Goal: Task Accomplishment & Management: Complete application form

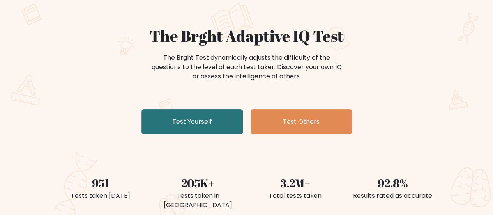
scroll to position [78, 0]
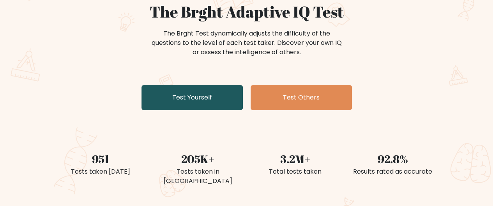
click at [210, 99] on link "Test Yourself" at bounding box center [191, 97] width 101 height 25
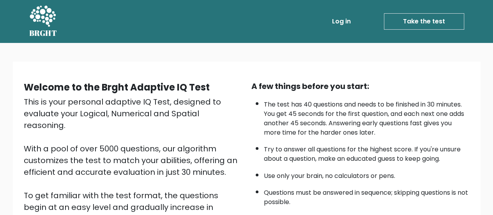
click at [394, 17] on link "Take the test" at bounding box center [424, 21] width 80 height 16
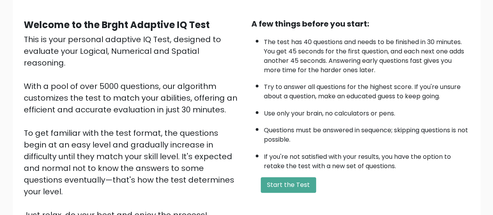
scroll to position [142, 0]
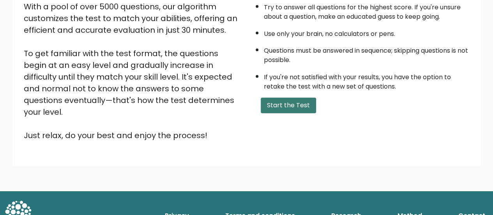
click at [301, 104] on button "Start the Test" at bounding box center [288, 105] width 55 height 16
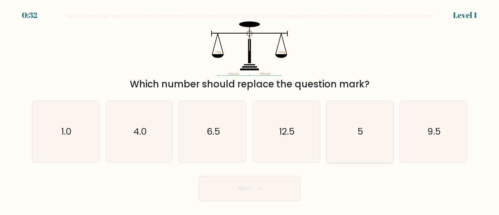
click at [342, 131] on icon "5" at bounding box center [359, 131] width 61 height 61
click at [250, 109] on input "e. 5" at bounding box center [249, 109] width 0 height 2
radio input "true"
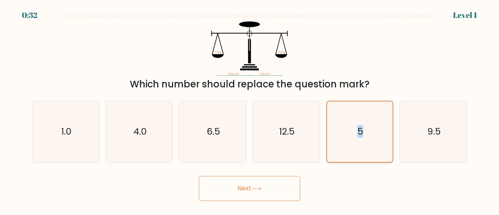
click at [342, 131] on icon "5" at bounding box center [360, 131] width 60 height 60
click at [250, 109] on input "e. 5" at bounding box center [249, 109] width 0 height 2
click at [255, 193] on button "Next" at bounding box center [249, 188] width 101 height 25
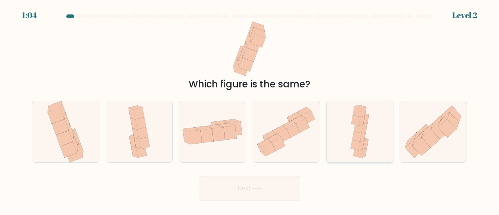
click at [365, 129] on icon at bounding box center [364, 128] width 6 height 10
click at [250, 109] on input "e." at bounding box center [249, 109] width 0 height 2
radio input "true"
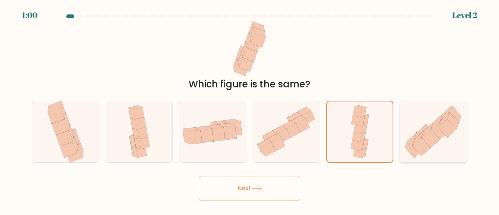
click at [429, 142] on icon at bounding box center [431, 138] width 18 height 18
click at [250, 109] on input "f." at bounding box center [249, 109] width 0 height 2
radio input "true"
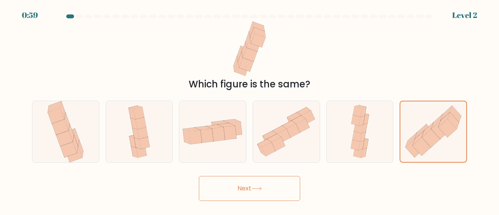
click at [249, 194] on button "Next" at bounding box center [249, 188] width 101 height 25
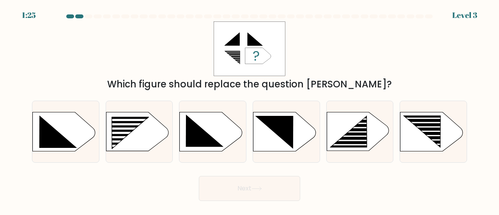
click at [104, 131] on div "b." at bounding box center [139, 132] width 74 height 62
click at [151, 143] on rect at bounding box center [108, 117] width 173 height 132
click at [249, 109] on input "b." at bounding box center [249, 109] width 0 height 2
radio input "true"
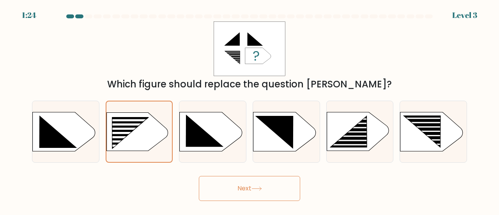
click at [249, 182] on button "Next" at bounding box center [249, 188] width 101 height 25
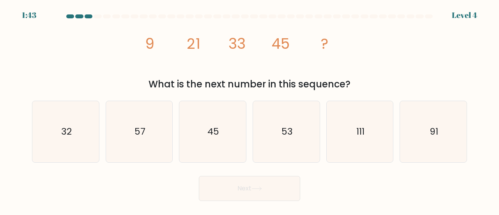
drag, startPoint x: 207, startPoint y: 55, endPoint x: 355, endPoint y: 86, distance: 150.6
click at [355, 86] on div "image/svg+xml 9 21 33 45 ? What is the next number in this sequence?" at bounding box center [249, 56] width 444 height 70
copy div "9 21 33 45 ? What is the next number in this sequence?"
click at [143, 128] on text "57" at bounding box center [139, 131] width 11 height 13
click at [249, 109] on input "b. 57" at bounding box center [249, 109] width 0 height 2
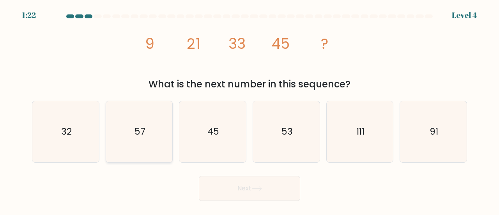
radio input "true"
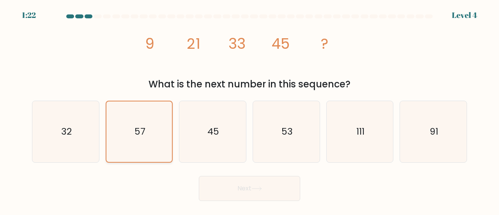
click at [143, 128] on text "57" at bounding box center [139, 131] width 11 height 12
click at [249, 109] on input "b. 57" at bounding box center [249, 109] width 0 height 2
click at [237, 191] on button "Next" at bounding box center [249, 188] width 101 height 25
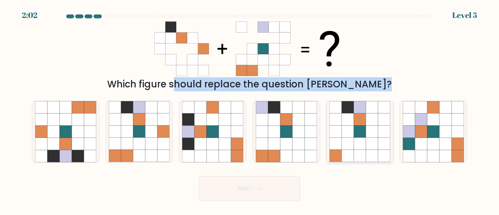
drag, startPoint x: 144, startPoint y: 31, endPoint x: 382, endPoint y: 137, distance: 260.2
click at [382, 137] on form at bounding box center [249, 107] width 499 height 186
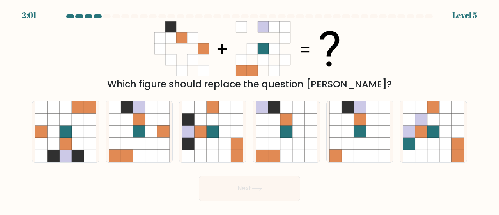
click at [376, 57] on div "Which figure should replace the question [PERSON_NAME]?" at bounding box center [249, 56] width 444 height 70
click at [361, 111] on icon at bounding box center [359, 107] width 12 height 12
click at [250, 109] on input "e." at bounding box center [249, 109] width 0 height 2
radio input "true"
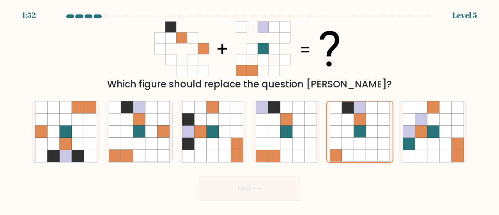
click at [361, 111] on icon at bounding box center [360, 107] width 12 height 12
click at [250, 109] on input "e." at bounding box center [249, 109] width 0 height 2
click at [146, 143] on icon at bounding box center [151, 144] width 12 height 12
click at [249, 109] on input "b." at bounding box center [249, 109] width 0 height 2
radio input "true"
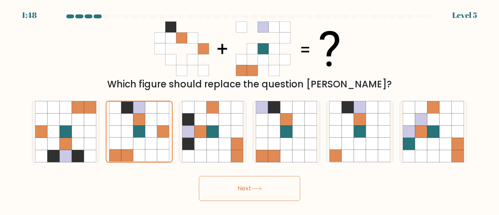
click at [249, 188] on button "Next" at bounding box center [249, 188] width 101 height 25
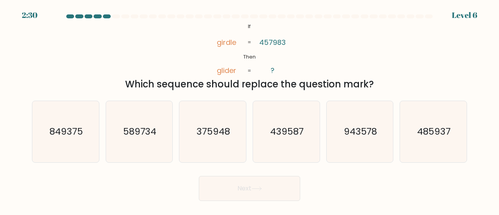
copy div "girdle glider 457983 ? = = Which sequence should replace the question mark?"
drag, startPoint x: 215, startPoint y: 22, endPoint x: 367, endPoint y: 77, distance: 161.4
click at [374, 85] on div "@import url('[URL][DOMAIN_NAME]); If Then girdle glider 457983 ? = = Which sequ…" at bounding box center [249, 56] width 444 height 70
click at [311, 42] on div "@import url('[URL][DOMAIN_NAME]); If Then girdle glider 457983 ? = = Which sequ…" at bounding box center [249, 56] width 444 height 70
click at [439, 133] on text "485937" at bounding box center [434, 131] width 34 height 13
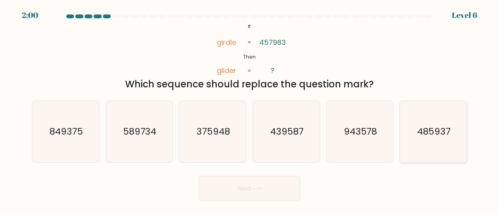
click at [250, 109] on input "f. 485937" at bounding box center [249, 109] width 0 height 2
radio input "true"
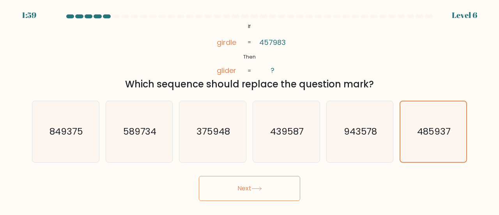
click at [258, 184] on button "Next" at bounding box center [249, 188] width 101 height 25
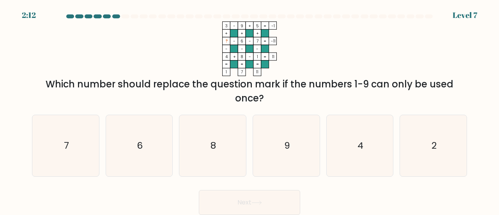
copy div "3 - 9 + 5 -1 + + + ? - 6 - 7 -11 - - - 4 + 8 - 1 = 11 = = = = 1 7 11 = Which nu…"
click at [275, 97] on div "Which number should replace the question mark if the numbers 1-9 can only be us…" at bounding box center [249, 91] width 425 height 28
drag, startPoint x: 300, startPoint y: -19, endPoint x: 360, endPoint y: -47, distance: 66.6
click at [360, 0] on html "2:11 Level 7" at bounding box center [249, 107] width 499 height 215
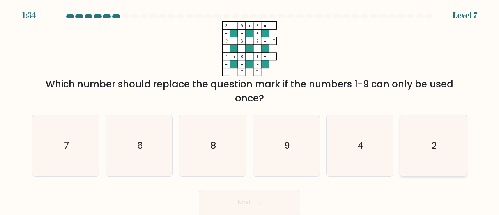
click at [423, 152] on icon "2" at bounding box center [432, 145] width 61 height 61
click at [250, 109] on input "f. 2" at bounding box center [249, 109] width 0 height 2
radio input "true"
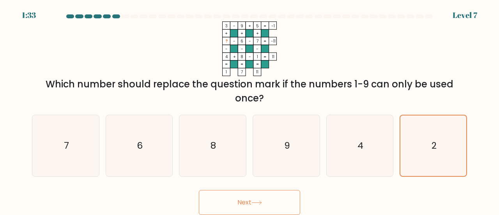
click at [250, 200] on button "Next" at bounding box center [249, 202] width 101 height 25
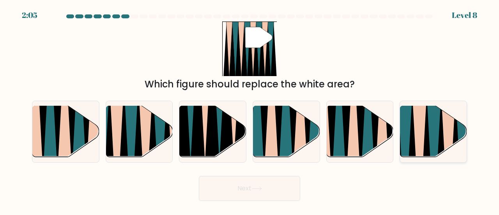
click at [437, 134] on icon at bounding box center [433, 159] width 15 height 133
click at [250, 109] on input "f." at bounding box center [249, 109] width 0 height 2
radio input "true"
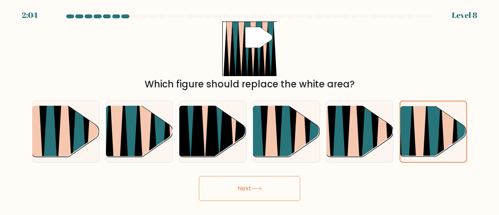
click at [274, 182] on button "Next" at bounding box center [249, 188] width 101 height 25
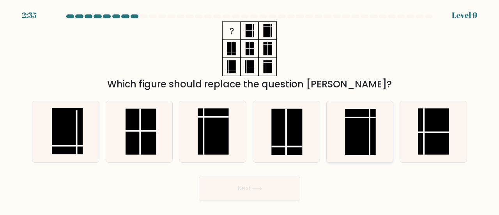
click at [358, 142] on rect at bounding box center [360, 132] width 31 height 46
click at [250, 109] on input "e." at bounding box center [249, 109] width 0 height 2
radio input "true"
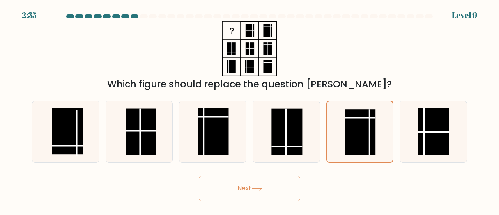
click at [264, 198] on button "Next" at bounding box center [249, 188] width 101 height 25
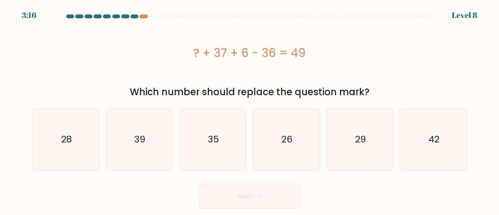
drag, startPoint x: 189, startPoint y: 48, endPoint x: 372, endPoint y: 92, distance: 187.6
click at [371, 92] on div "? + 37 + 6 - 36 = 49 Which number should replace the question mark?" at bounding box center [249, 60] width 444 height 78
copy div "? + 37 + 6 - 36 = 49 Which number should replace the question mark?"
click at [426, 142] on icon "42" at bounding box center [432, 139] width 61 height 61
click at [250, 109] on input "f. 42" at bounding box center [249, 109] width 0 height 2
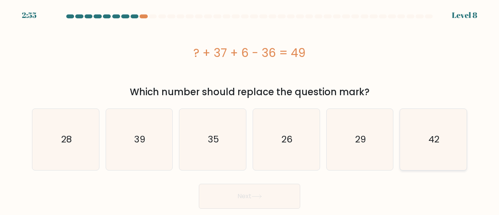
radio input "true"
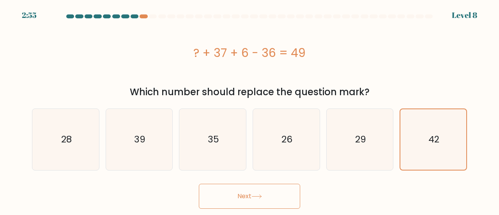
click at [261, 196] on icon at bounding box center [256, 196] width 9 height 4
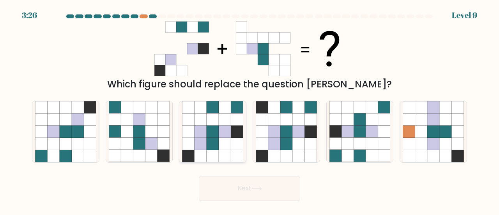
click at [211, 147] on icon at bounding box center [212, 144] width 12 height 12
click at [249, 109] on input "c." at bounding box center [249, 109] width 0 height 2
radio input "true"
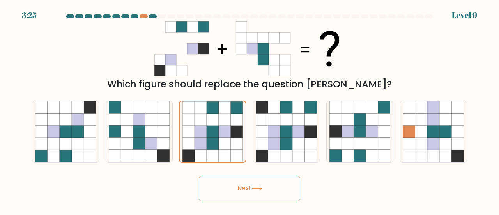
click at [270, 183] on button "Next" at bounding box center [249, 188] width 101 height 25
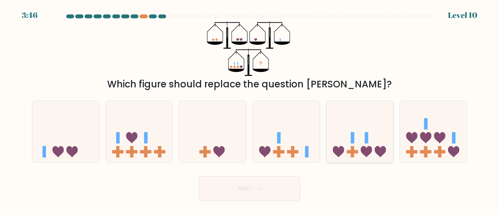
click at [371, 146] on icon at bounding box center [359, 131] width 67 height 55
click at [250, 109] on input "e." at bounding box center [249, 109] width 0 height 2
radio input "true"
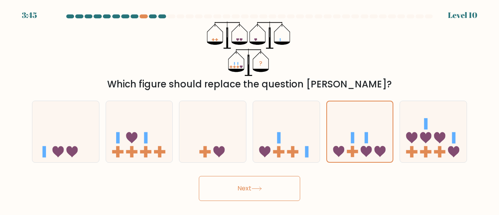
click at [261, 189] on icon at bounding box center [256, 189] width 9 height 4
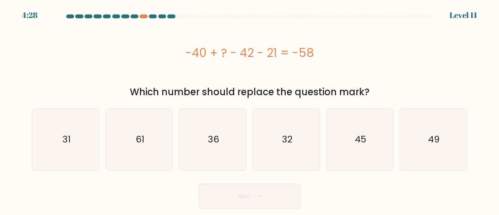
drag, startPoint x: 190, startPoint y: 53, endPoint x: 372, endPoint y: 90, distance: 185.8
click at [372, 90] on div "-40 + ? - 42 - 21 = -58 Which number should replace the question mark?" at bounding box center [249, 60] width 444 height 78
drag, startPoint x: 210, startPoint y: 26, endPoint x: 189, endPoint y: 44, distance: 27.7
click at [210, 26] on div "-40 + ? - 42 - 21 = -58" at bounding box center [249, 52] width 435 height 62
drag, startPoint x: 179, startPoint y: 47, endPoint x: 367, endPoint y: 92, distance: 193.1
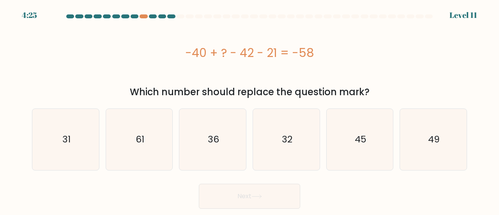
click at [367, 92] on div "-40 + ? - 42 - 21 = -58 Which number should replace the question mark?" at bounding box center [249, 60] width 444 height 78
copy div "-40 + ? - 42 - 21 = -58 Which number should replace the question mark?"
click at [351, 139] on icon "45" at bounding box center [359, 139] width 61 height 61
click at [250, 109] on input "e. 45" at bounding box center [249, 109] width 0 height 2
radio input "true"
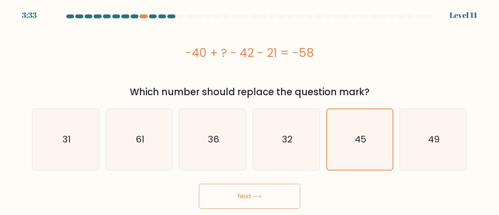
click at [259, 198] on icon at bounding box center [256, 196] width 11 height 4
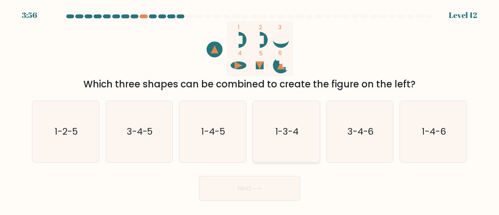
click at [297, 145] on icon "1-3-4" at bounding box center [286, 131] width 61 height 61
click at [250, 109] on input "d. 1-3-4" at bounding box center [249, 109] width 0 height 2
radio input "true"
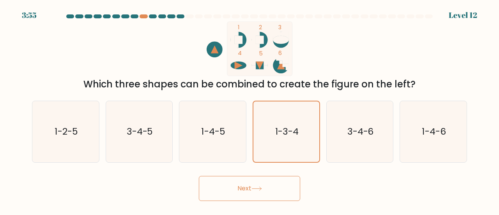
click at [278, 181] on button "Next" at bounding box center [249, 188] width 101 height 25
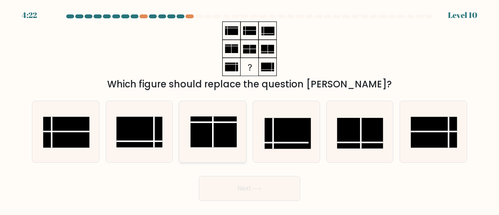
click at [230, 136] on rect at bounding box center [214, 131] width 46 height 31
click at [249, 109] on input "c." at bounding box center [249, 109] width 0 height 2
radio input "true"
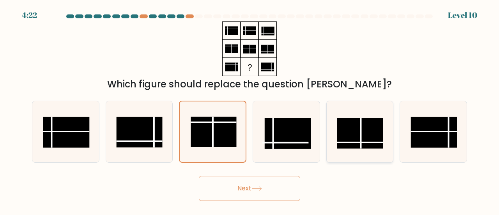
click at [358, 131] on rect at bounding box center [360, 133] width 46 height 31
click at [250, 109] on input "e." at bounding box center [249, 109] width 0 height 2
radio input "true"
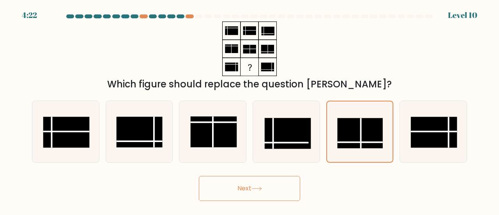
click at [254, 185] on button "Next" at bounding box center [249, 188] width 101 height 25
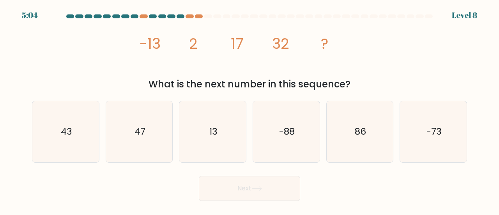
drag, startPoint x: 142, startPoint y: 41, endPoint x: 351, endPoint y: 85, distance: 213.8
click at [351, 85] on div "image/svg+xml -13 2 17 32 ? What is the next number in this sequence?" at bounding box center [249, 56] width 444 height 70
copy div "-13 2 17 32 ? What is the next number in this sequence?"
click at [109, 143] on icon "47" at bounding box center [139, 131] width 61 height 61
click at [249, 109] on input "b. 47" at bounding box center [249, 109] width 0 height 2
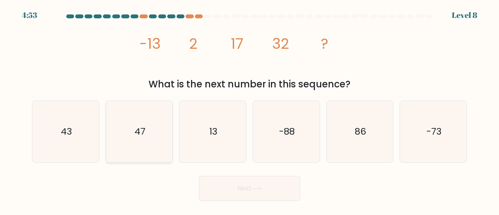
radio input "true"
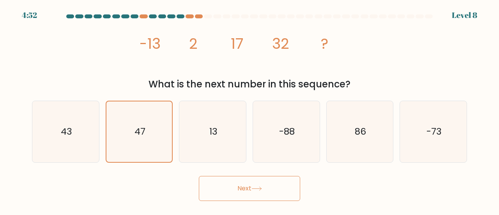
click at [236, 188] on button "Next" at bounding box center [249, 188] width 101 height 25
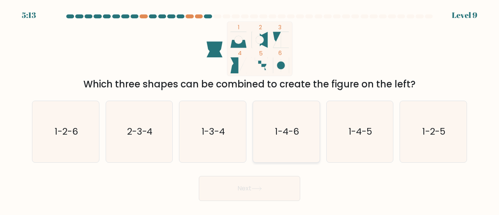
click at [299, 134] on icon "1-4-6" at bounding box center [286, 131] width 61 height 61
click at [250, 109] on input "d. 1-4-6" at bounding box center [249, 109] width 0 height 2
radio input "true"
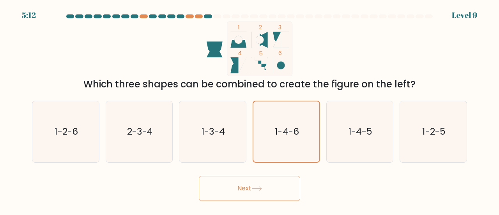
click at [257, 190] on icon at bounding box center [256, 188] width 11 height 4
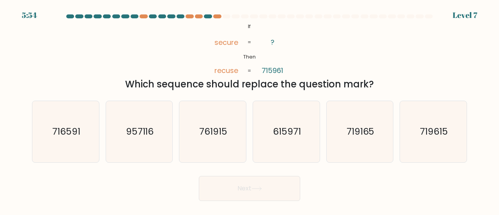
copy div "secure recuse ? 715961 = = Which sequence should replace the question mark?"
drag, startPoint x: 214, startPoint y: 26, endPoint x: 376, endPoint y: 4, distance: 163.2
click at [375, 81] on div "@import url('[URL][DOMAIN_NAME]); If Then secure recuse ? 715961 = = Which sequ…" at bounding box center [249, 56] width 444 height 70
click at [300, 138] on icon "615971" at bounding box center [286, 131] width 61 height 61
click at [250, 109] on input "d. 615971" at bounding box center [249, 109] width 0 height 2
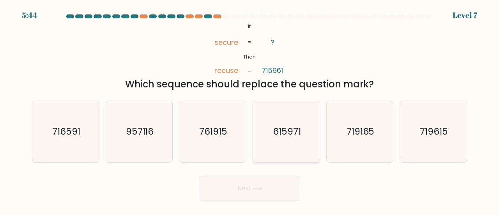
radio input "true"
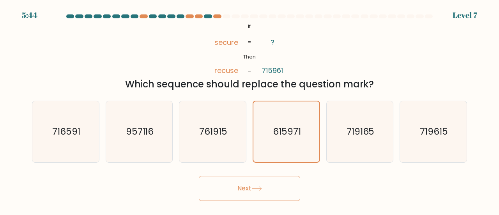
click at [266, 196] on button "Next" at bounding box center [249, 188] width 101 height 25
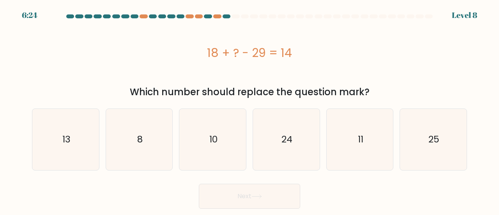
drag, startPoint x: 211, startPoint y: 53, endPoint x: 373, endPoint y: 87, distance: 165.6
click at [373, 94] on div "18 + ? - 29 = 14 Which number should replace the question mark?" at bounding box center [249, 60] width 444 height 78
copy div "18 + ? - 29 = 14 Which number should replace the question mark?"
click at [425, 141] on icon "25" at bounding box center [432, 139] width 61 height 61
click at [250, 109] on input "f. 25" at bounding box center [249, 109] width 0 height 2
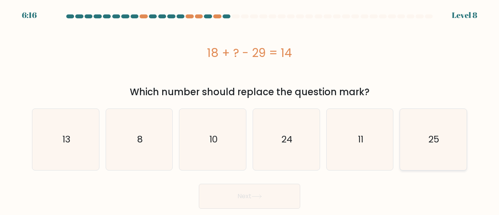
radio input "true"
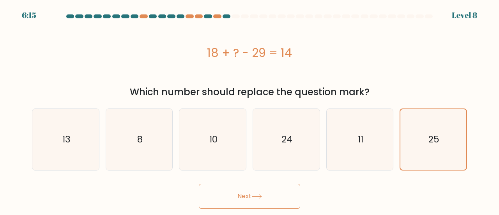
click at [299, 191] on div "Next" at bounding box center [249, 194] width 444 height 29
click at [286, 192] on button "Next" at bounding box center [249, 195] width 101 height 25
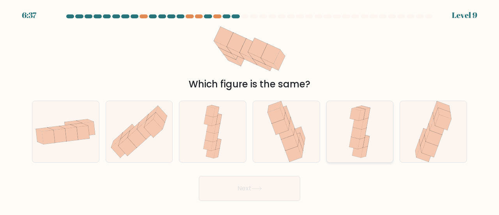
click at [357, 126] on icon at bounding box center [358, 123] width 11 height 12
click at [250, 109] on input "e." at bounding box center [249, 109] width 0 height 2
radio input "true"
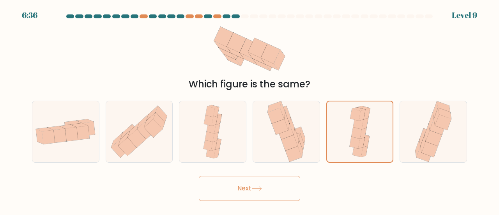
click at [252, 178] on button "Next" at bounding box center [249, 188] width 101 height 25
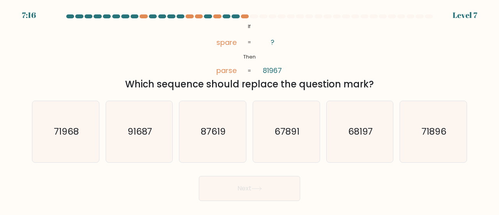
copy div "spare parse ? 81967 = = Which sequence should replace the question mark?"
drag, startPoint x: 212, startPoint y: 29, endPoint x: 382, endPoint y: 84, distance: 178.0
click at [382, 86] on div "@import url('[URL][DOMAIN_NAME]); If Then spare parse ? 81967 = = Which sequenc…" at bounding box center [249, 56] width 444 height 70
click at [140, 124] on icon "91687" at bounding box center [139, 131] width 61 height 61
click at [249, 109] on input "b. 91687" at bounding box center [249, 109] width 0 height 2
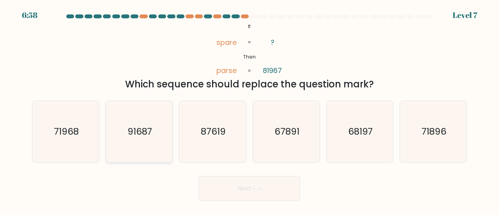
radio input "true"
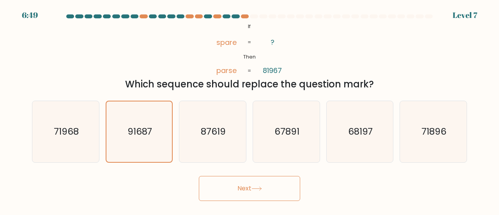
click at [245, 184] on button "Next" at bounding box center [249, 188] width 101 height 25
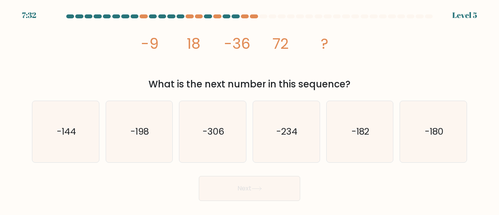
drag, startPoint x: 187, startPoint y: 52, endPoint x: 363, endPoint y: 84, distance: 178.9
click at [362, 85] on div "image/svg+xml -9 18 -36 72 ? What is the next number in this sequence?" at bounding box center [249, 56] width 444 height 70
copy div "-9 18 -36 72 ? What is the next number in this sequence?"
click at [65, 127] on text "-144" at bounding box center [65, 131] width 19 height 13
click at [249, 109] on input "a. -144" at bounding box center [249, 109] width 0 height 2
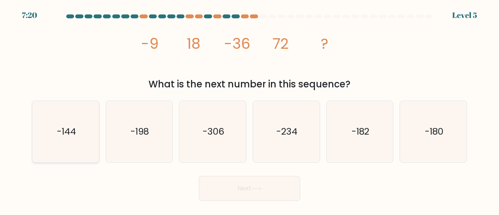
radio input "true"
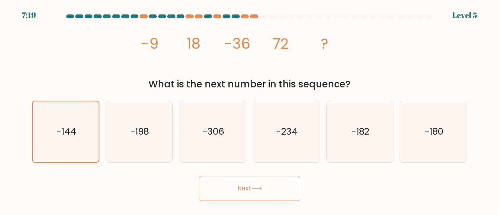
click at [252, 191] on button "Next" at bounding box center [249, 188] width 101 height 25
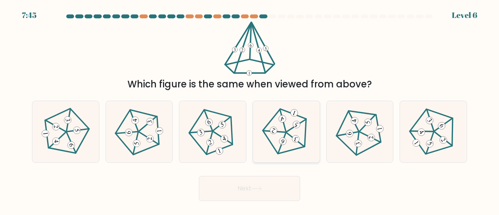
click at [296, 136] on 514 at bounding box center [295, 138] width 9 height 9
click at [250, 109] on input "d." at bounding box center [249, 109] width 0 height 2
radio input "true"
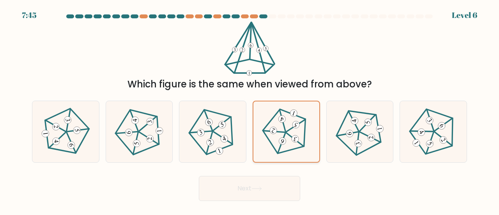
click at [296, 136] on 514 at bounding box center [295, 138] width 9 height 9
click at [250, 109] on input "d." at bounding box center [249, 109] width 0 height 2
click at [251, 191] on button "Next" at bounding box center [249, 188] width 101 height 25
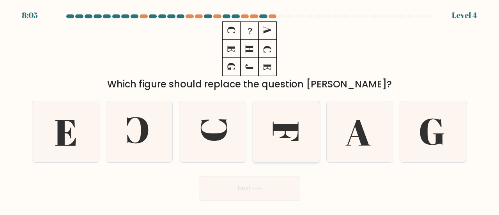
click at [291, 131] on icon at bounding box center [286, 131] width 61 height 61
click at [250, 109] on input "d." at bounding box center [249, 109] width 0 height 2
radio input "true"
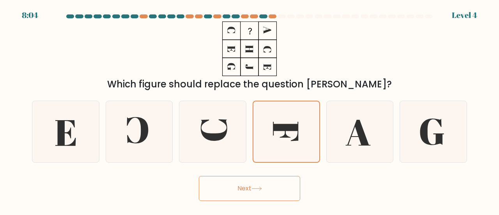
click at [255, 193] on button "Next" at bounding box center [249, 188] width 101 height 25
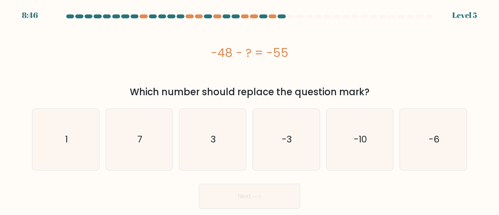
drag, startPoint x: 202, startPoint y: 56, endPoint x: 373, endPoint y: 88, distance: 174.4
click at [373, 88] on div "-48 - ? = -55 Which number should replace the question mark?" at bounding box center [249, 60] width 444 height 78
click at [148, 137] on icon "7" at bounding box center [139, 139] width 61 height 61
click at [249, 109] on input "b. 7" at bounding box center [249, 109] width 0 height 2
radio input "true"
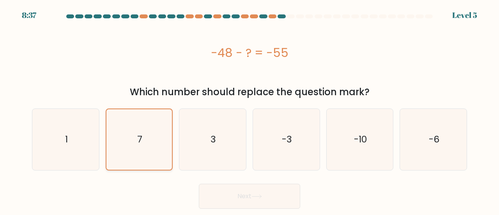
click at [148, 137] on icon "7" at bounding box center [139, 139] width 60 height 60
click at [249, 109] on input "b. 7" at bounding box center [249, 109] width 0 height 2
click at [242, 194] on button "Next" at bounding box center [249, 195] width 101 height 25
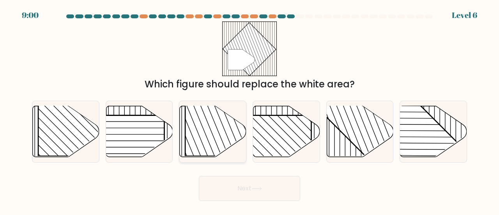
click at [213, 126] on rect at bounding box center [232, 107] width 95 height 95
click at [249, 109] on input "c." at bounding box center [249, 109] width 0 height 2
radio input "true"
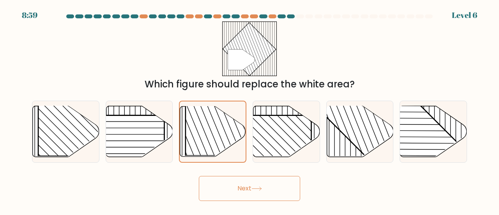
click at [250, 189] on button "Next" at bounding box center [249, 188] width 101 height 25
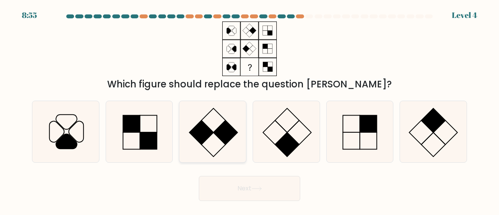
click at [205, 136] on rect at bounding box center [201, 132] width 24 height 24
click at [249, 109] on input "c." at bounding box center [249, 109] width 0 height 2
radio input "true"
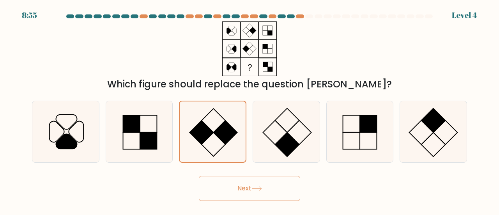
click at [231, 181] on button "Next" at bounding box center [249, 188] width 101 height 25
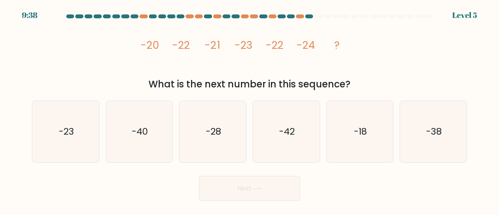
drag, startPoint x: 150, startPoint y: 41, endPoint x: 355, endPoint y: 88, distance: 210.4
click at [355, 88] on div "image/svg+xml -20 -22 -21 -23 -22 -24 ? What is the next number in this sequenc…" at bounding box center [249, 56] width 444 height 70
drag, startPoint x: 355, startPoint y: 88, endPoint x: 222, endPoint y: 64, distance: 135.3
click at [355, 88] on div "What is the next number in this sequence?" at bounding box center [249, 84] width 425 height 14
click at [132, 49] on div "image/svg+xml -20 -22 -21 -23 -22 -24 ? What is the next number in this sequenc…" at bounding box center [249, 56] width 444 height 70
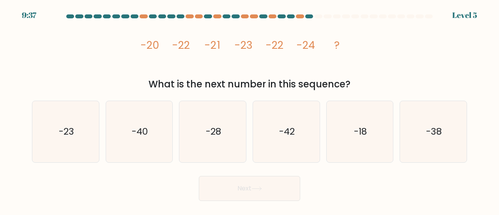
click at [132, 49] on div "image/svg+xml -20 -22 -21 -23 -22 -24 ? What is the next number in this sequenc…" at bounding box center [249, 56] width 444 height 70
drag, startPoint x: 167, startPoint y: 64, endPoint x: 140, endPoint y: 49, distance: 31.1
click at [167, 64] on icon "image/svg+xml -20 -22 -21 -23 -22 -24 ?" at bounding box center [249, 48] width 218 height 55
drag, startPoint x: 129, startPoint y: 41, endPoint x: 365, endPoint y: 2, distance: 239.2
click at [353, 82] on div "image/svg+xml -20 -22 -21 -23 -22 -24 ? What is the next number in this sequenc…" at bounding box center [249, 56] width 444 height 70
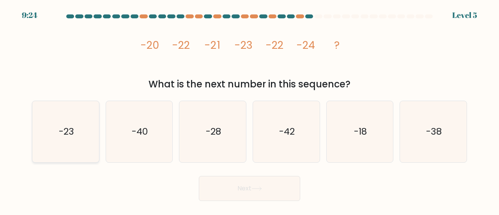
click at [80, 134] on icon "-23" at bounding box center [65, 131] width 61 height 61
click at [249, 109] on input "a. -23" at bounding box center [249, 109] width 0 height 2
radio input "true"
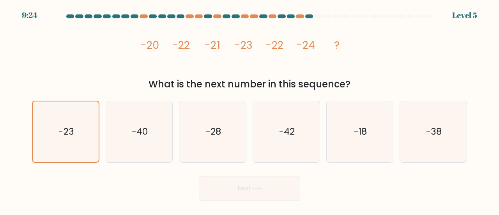
drag, startPoint x: 80, startPoint y: 134, endPoint x: 186, endPoint y: 169, distance: 111.6
click at [80, 134] on icon "-23" at bounding box center [65, 131] width 60 height 60
click at [249, 109] on input "a. -23" at bounding box center [249, 109] width 0 height 2
click at [248, 187] on button "Next" at bounding box center [249, 188] width 101 height 25
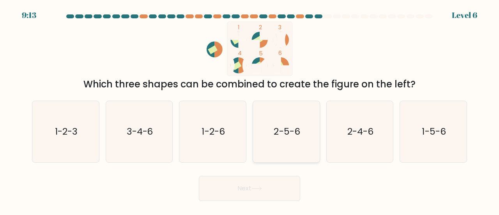
click at [281, 134] on text "2-5-6" at bounding box center [286, 131] width 26 height 13
click at [250, 109] on input "d. 2-5-6" at bounding box center [249, 109] width 0 height 2
radio input "true"
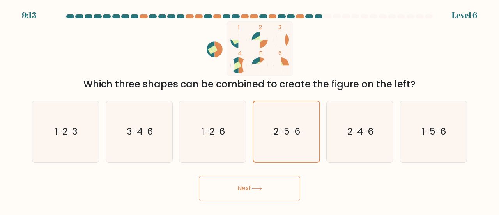
click at [265, 190] on button "Next" at bounding box center [249, 188] width 101 height 25
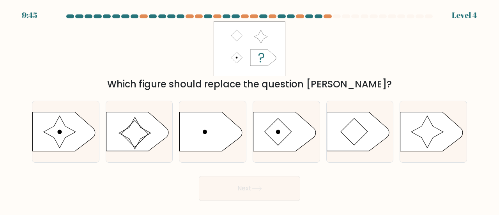
drag, startPoint x: 286, startPoint y: 124, endPoint x: 267, endPoint y: 178, distance: 58.0
click at [285, 125] on icon at bounding box center [284, 131] width 62 height 39
click at [250, 109] on input "d." at bounding box center [249, 109] width 0 height 2
radio input "true"
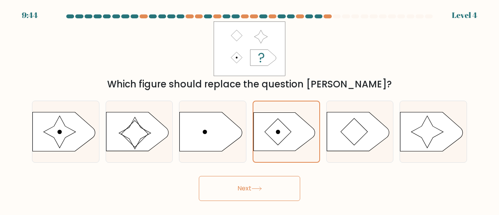
click at [262, 193] on button "Next" at bounding box center [249, 188] width 101 height 25
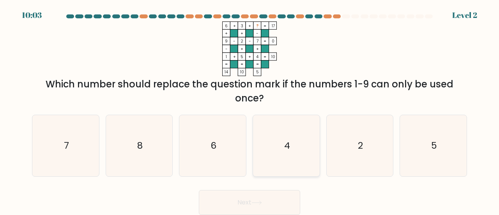
click at [286, 140] on text "4" at bounding box center [287, 145] width 6 height 13
click at [250, 109] on input "d. 4" at bounding box center [249, 109] width 0 height 2
radio input "true"
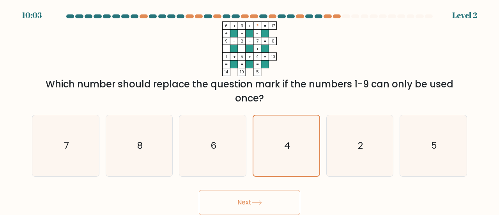
click at [267, 193] on button "Next" at bounding box center [249, 202] width 101 height 25
click at [266, 200] on body "10:02 Level 2" at bounding box center [249, 107] width 499 height 215
